Goal: Task Accomplishment & Management: Manage account settings

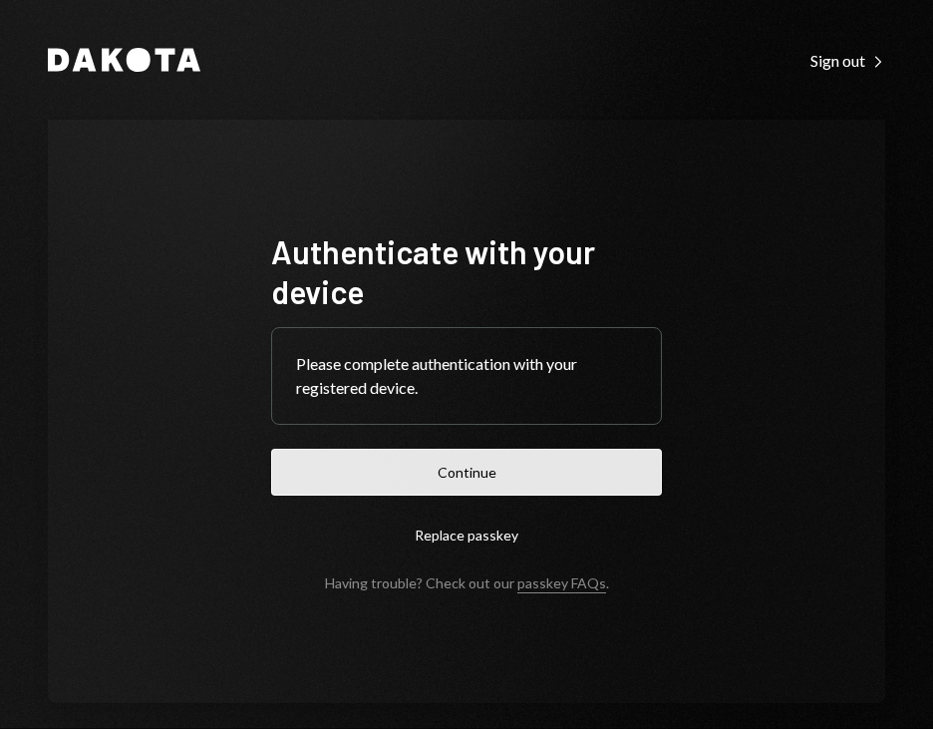
click at [492, 471] on button "Continue" at bounding box center [466, 472] width 391 height 47
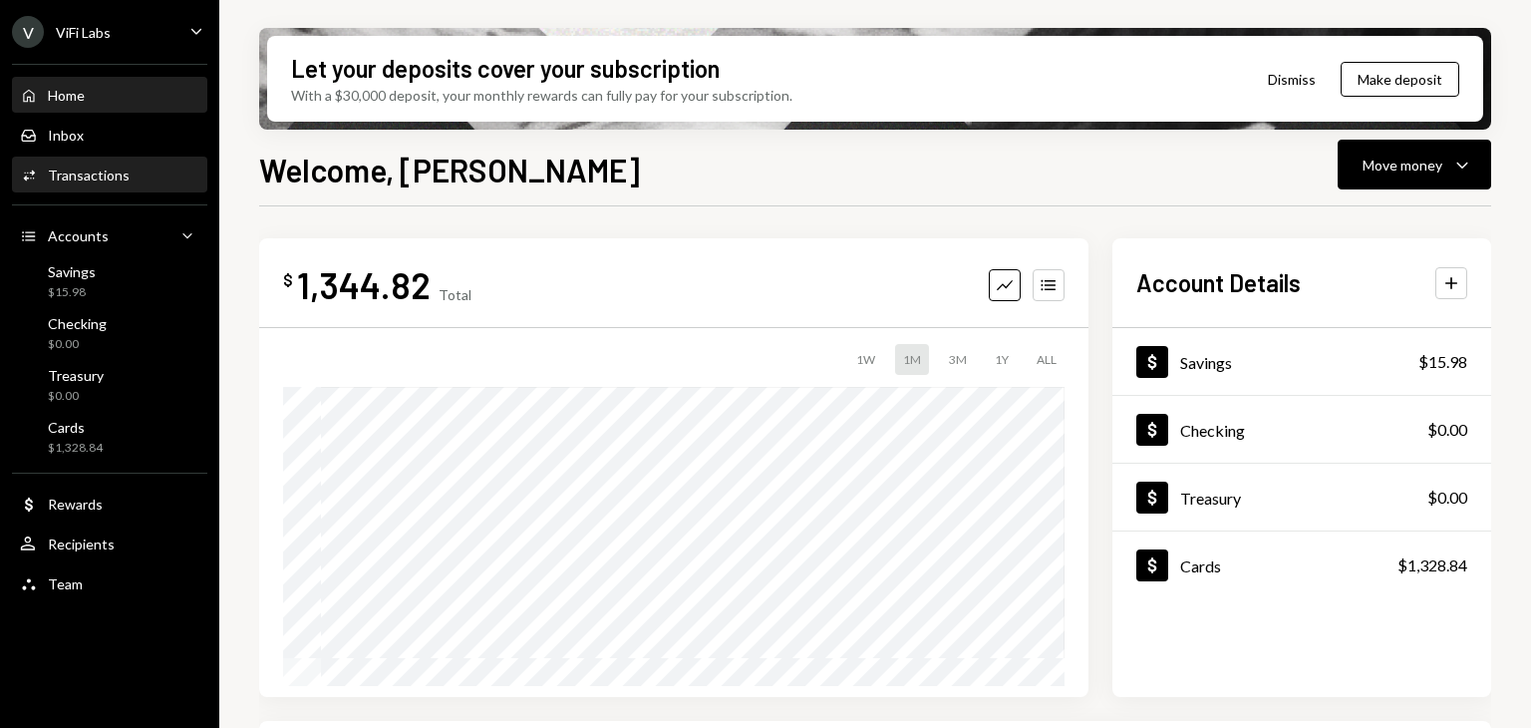
click at [83, 177] on div "Transactions" at bounding box center [89, 174] width 82 height 17
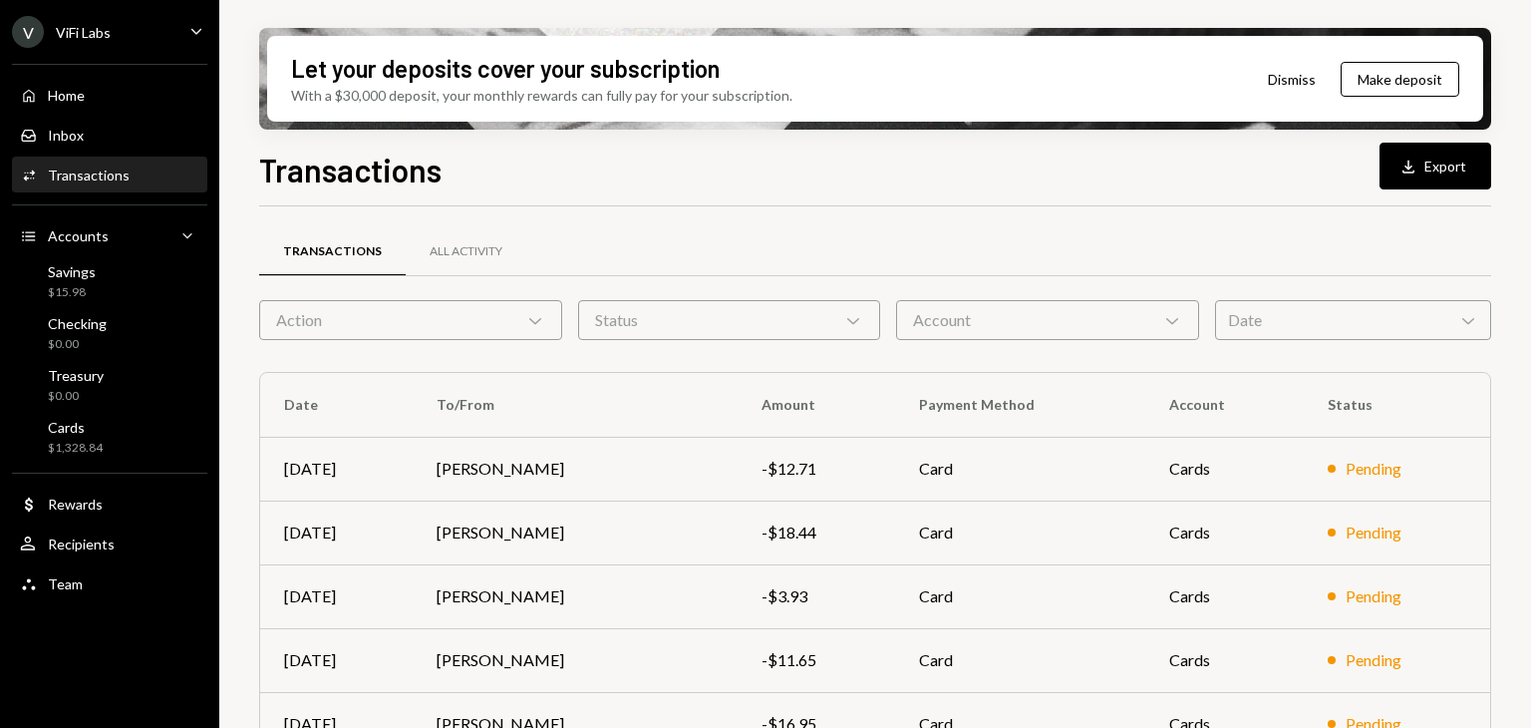
click at [424, 320] on div "Action Chevron Down" at bounding box center [410, 320] width 303 height 40
